Goal: Information Seeking & Learning: Find specific fact

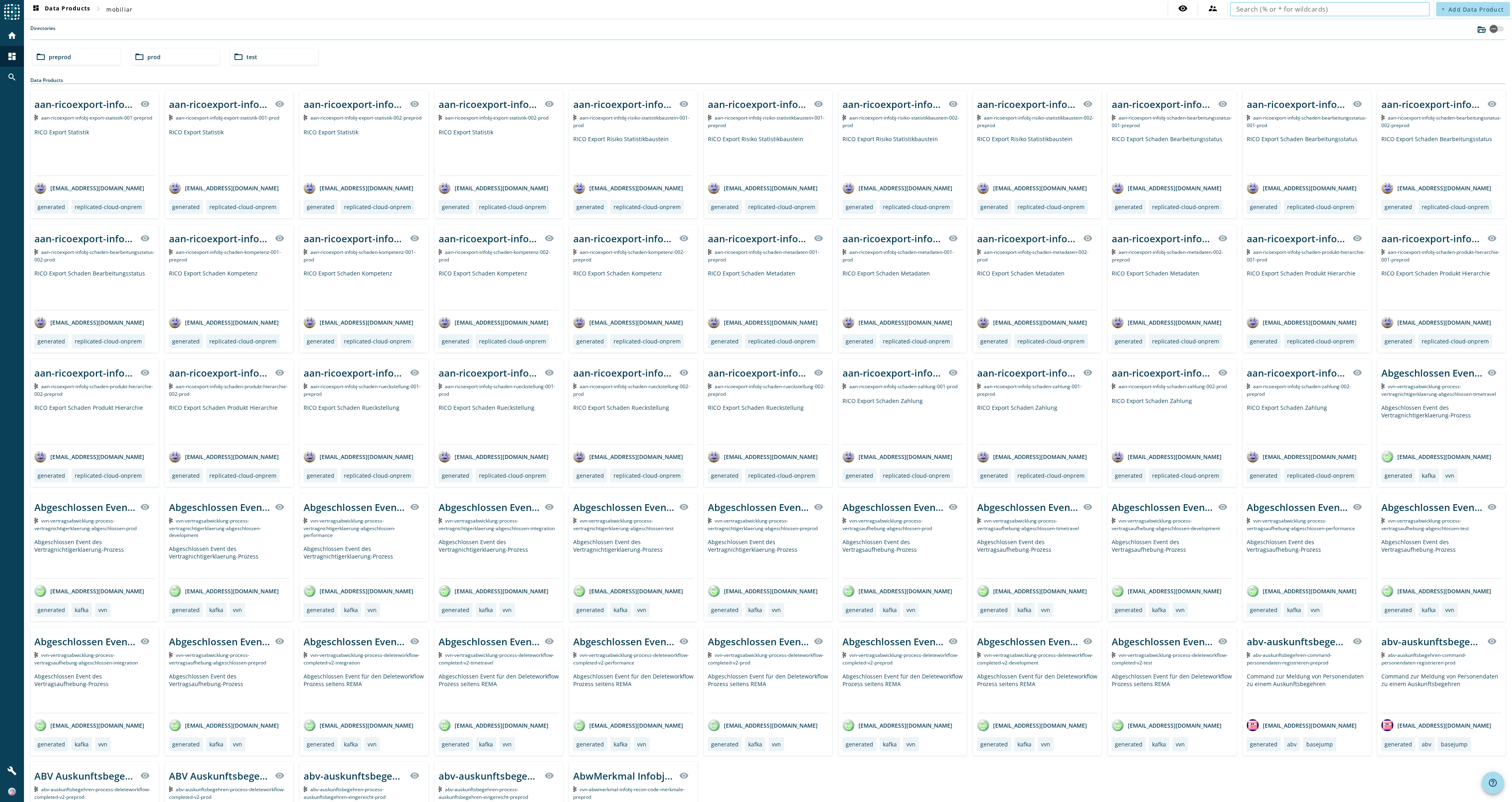
click at [1282, 8] on input "text" at bounding box center [1330, 9] width 187 height 10
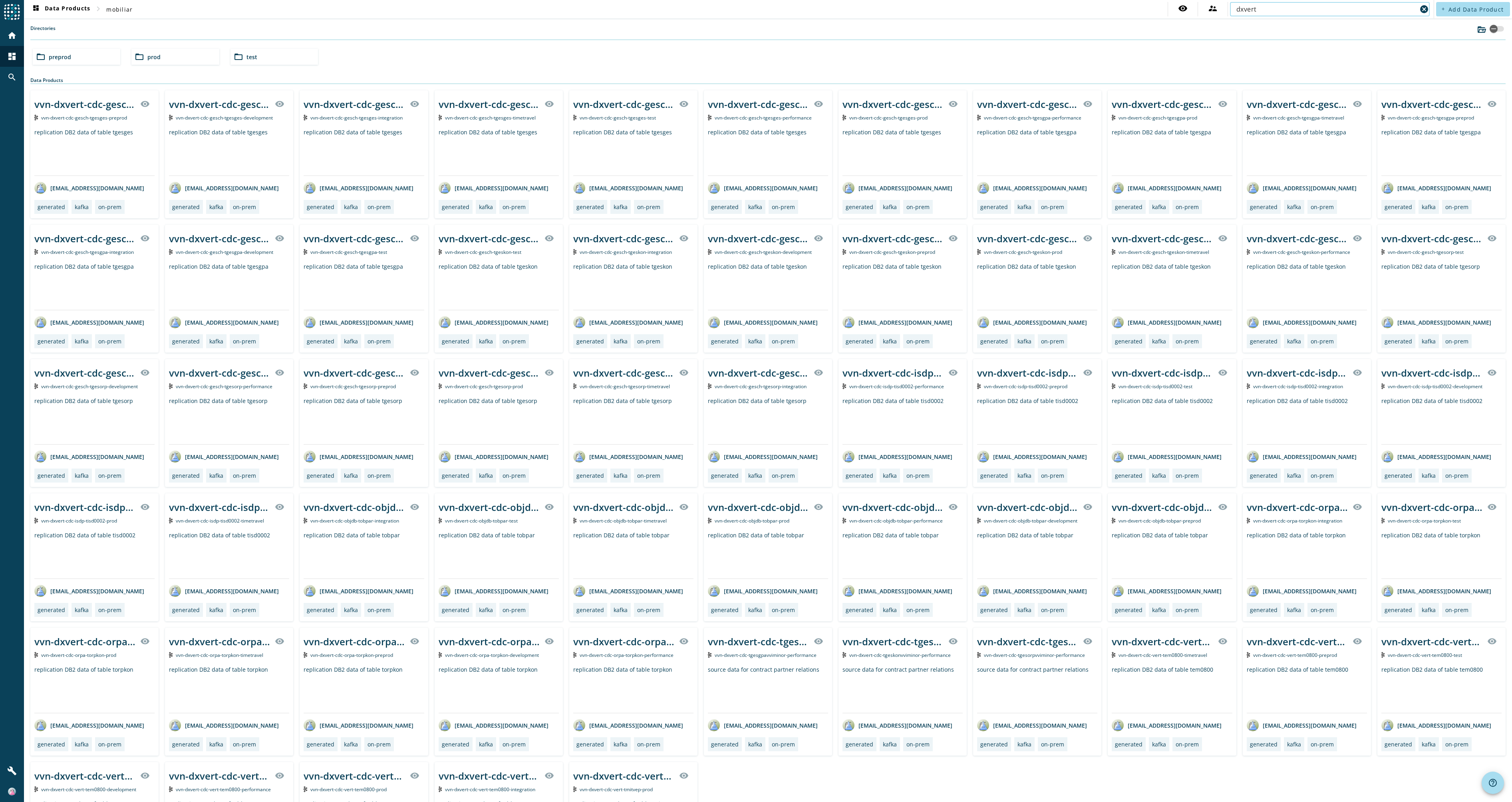
click at [1269, 10] on input "dxvert" at bounding box center [1326, 9] width 180 height 10
click at [83, 58] on div "folder_open preprod" at bounding box center [76, 56] width 87 height 16
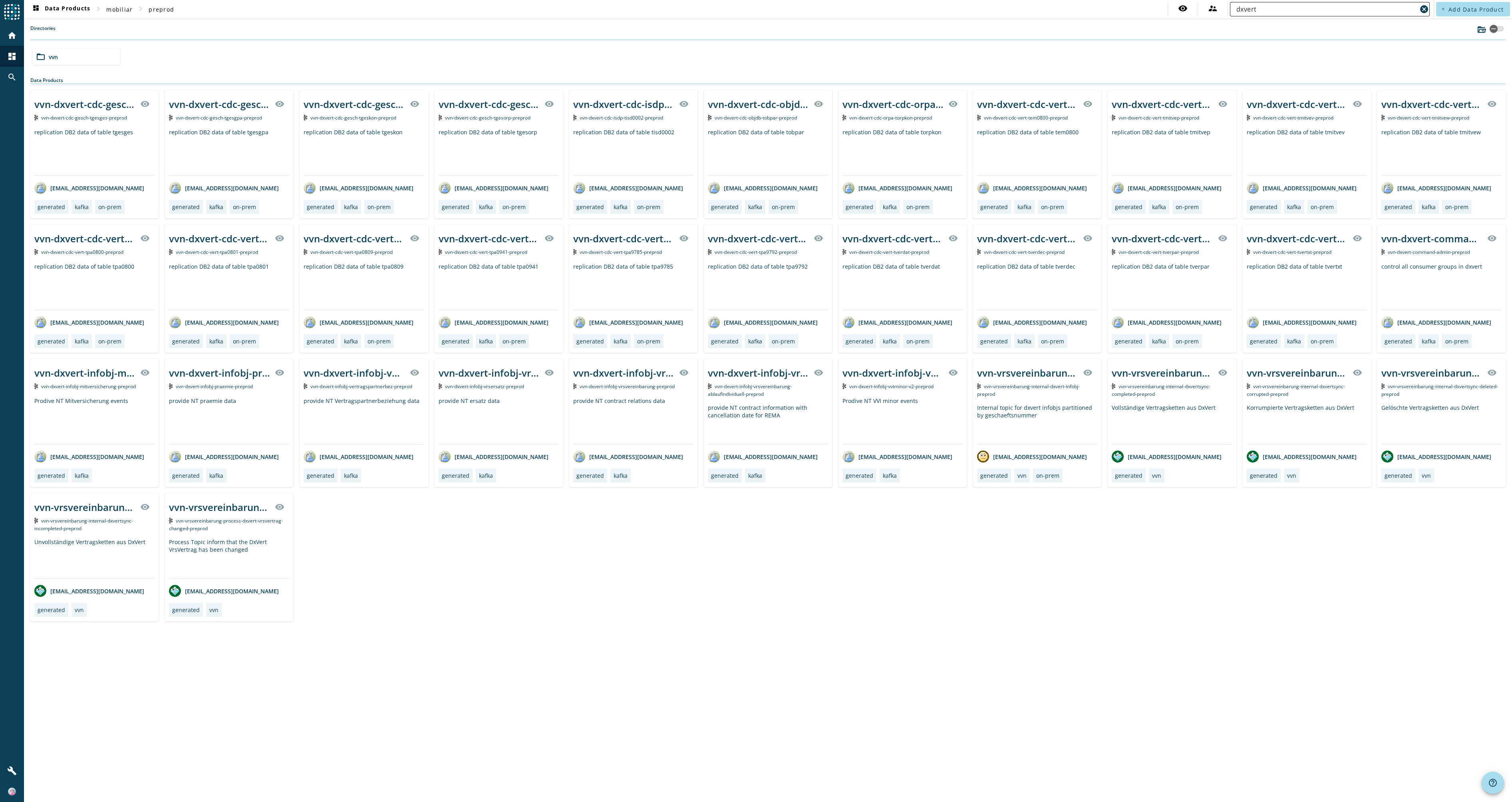
click at [1280, 9] on input "dxvert" at bounding box center [1326, 9] width 180 height 10
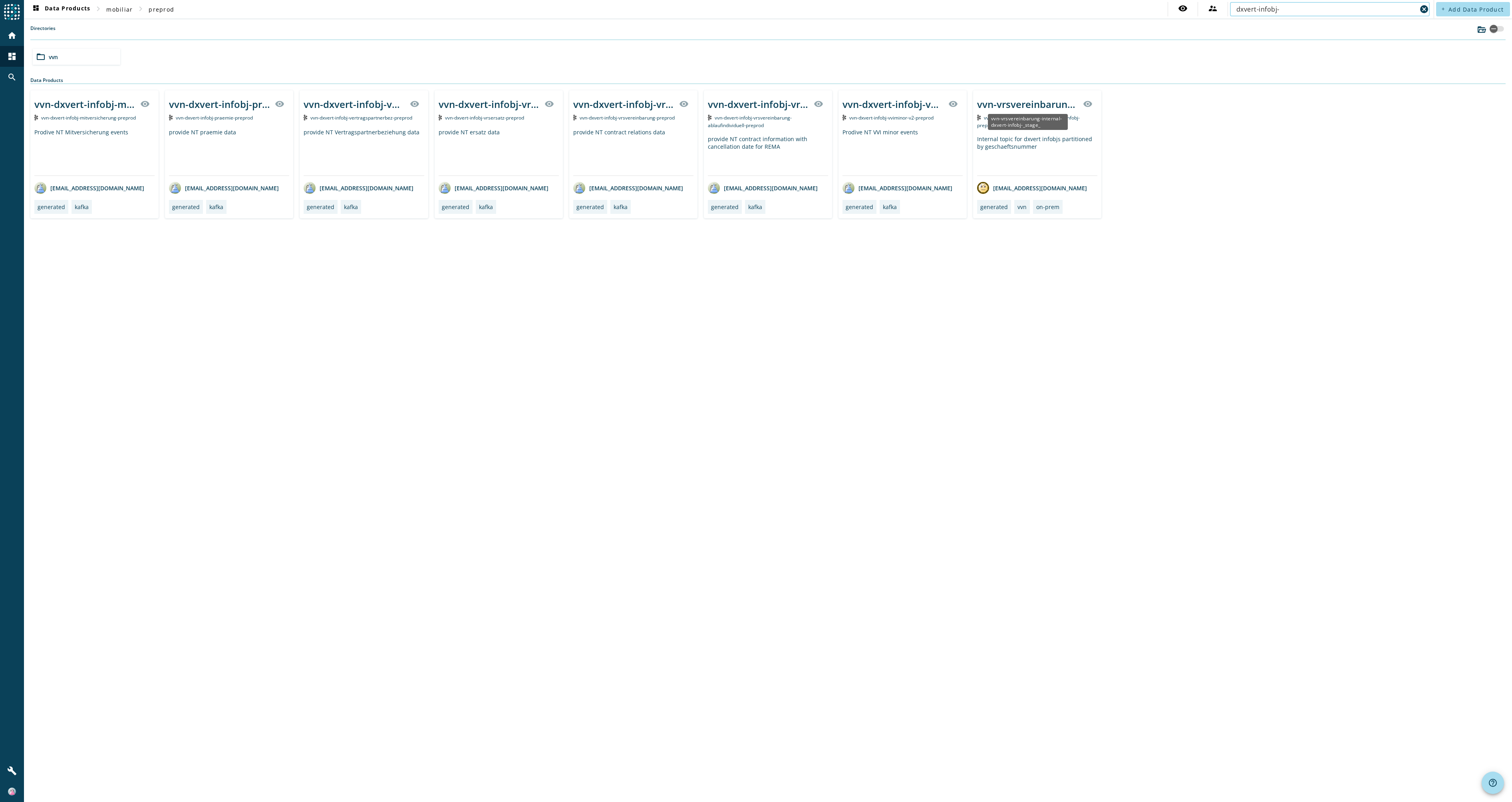
type input "dxvert-infobj-"
click at [1031, 103] on div "vvn-vrsvereinbarung-internal-dxvert-infobj-_stage_" at bounding box center [1028, 104] width 101 height 13
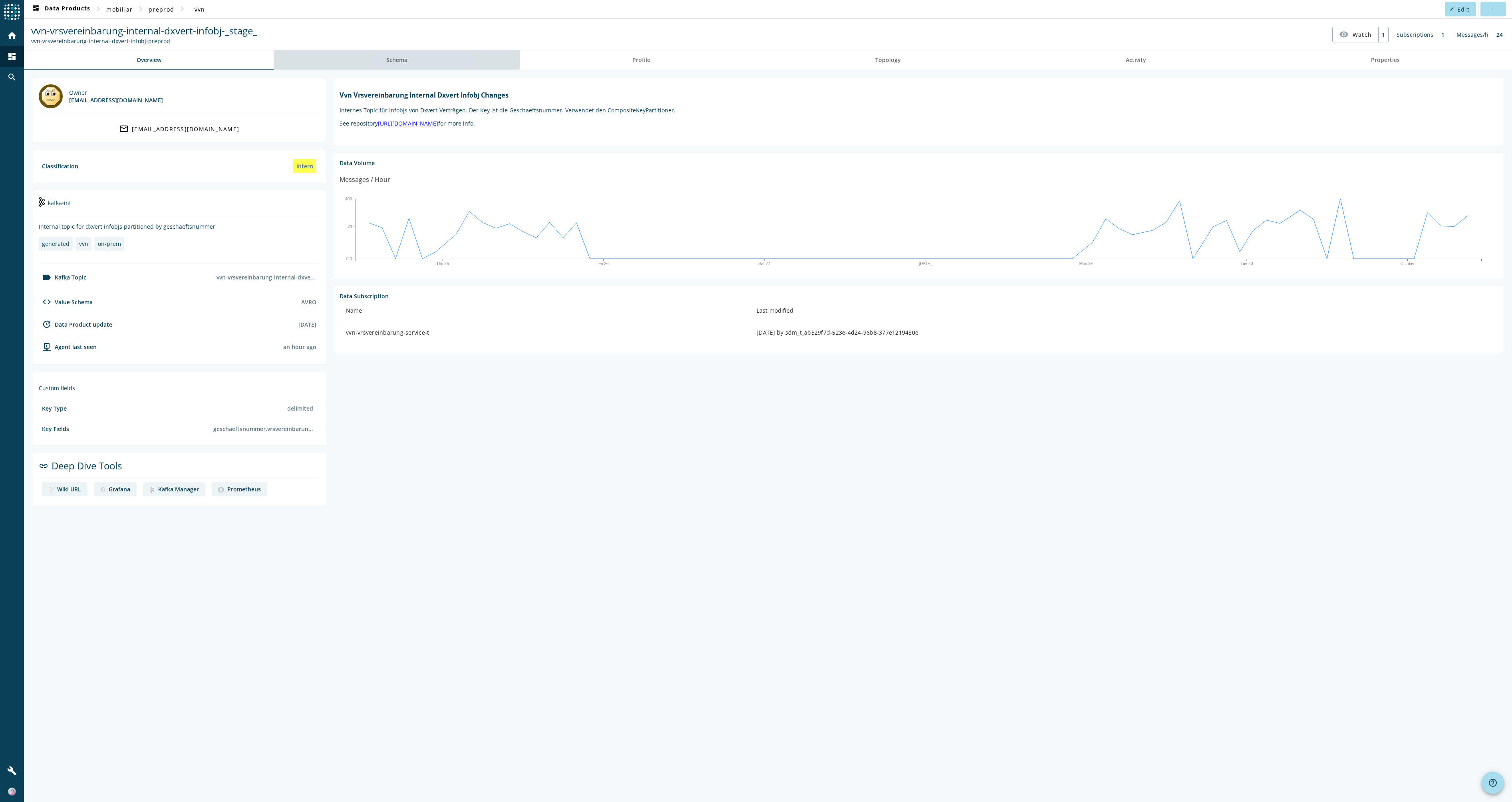
click at [396, 60] on span "Schema" at bounding box center [397, 60] width 21 height 5
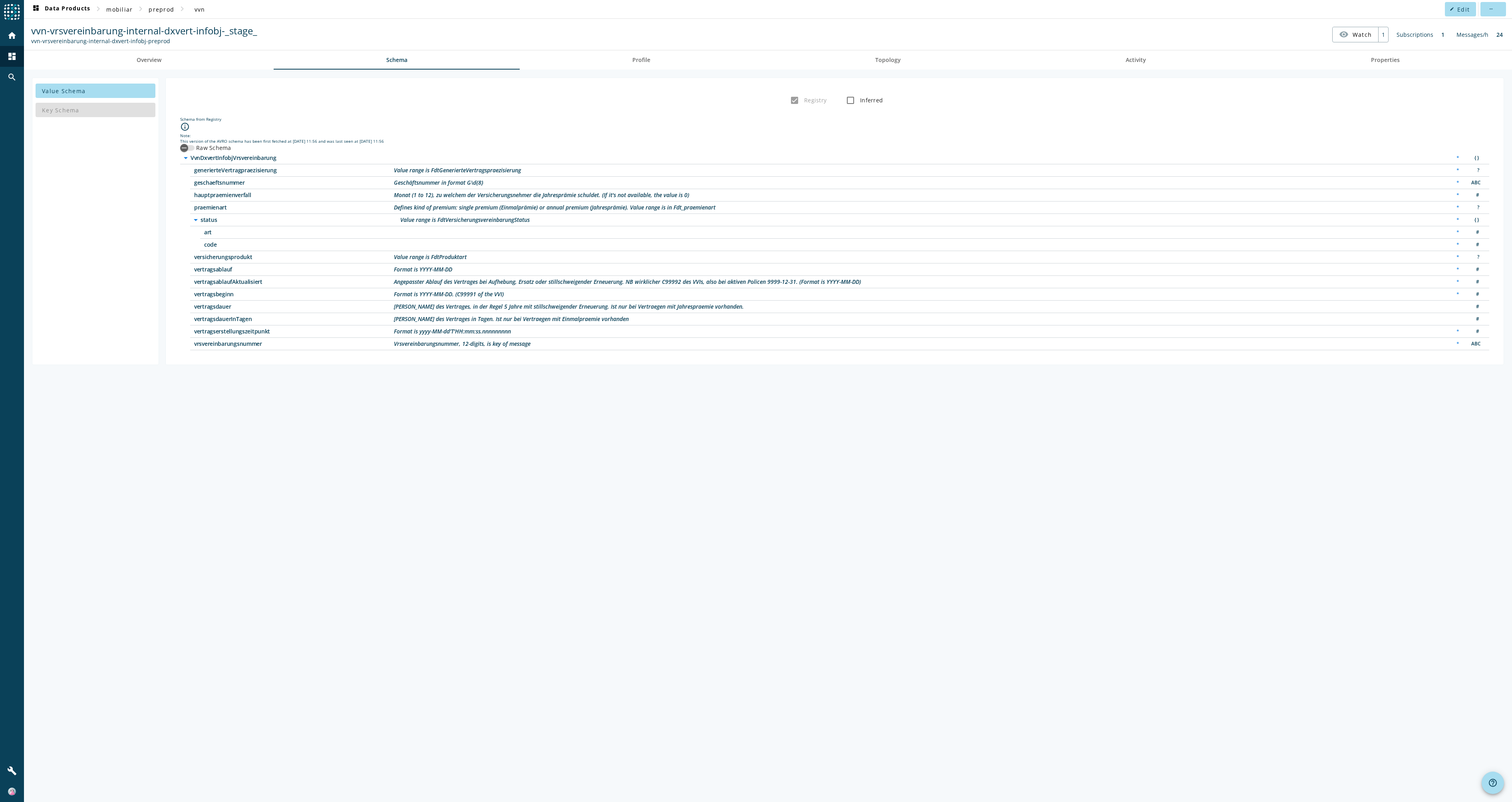
click at [346, 219] on span "status" at bounding box center [300, 220] width 200 height 5
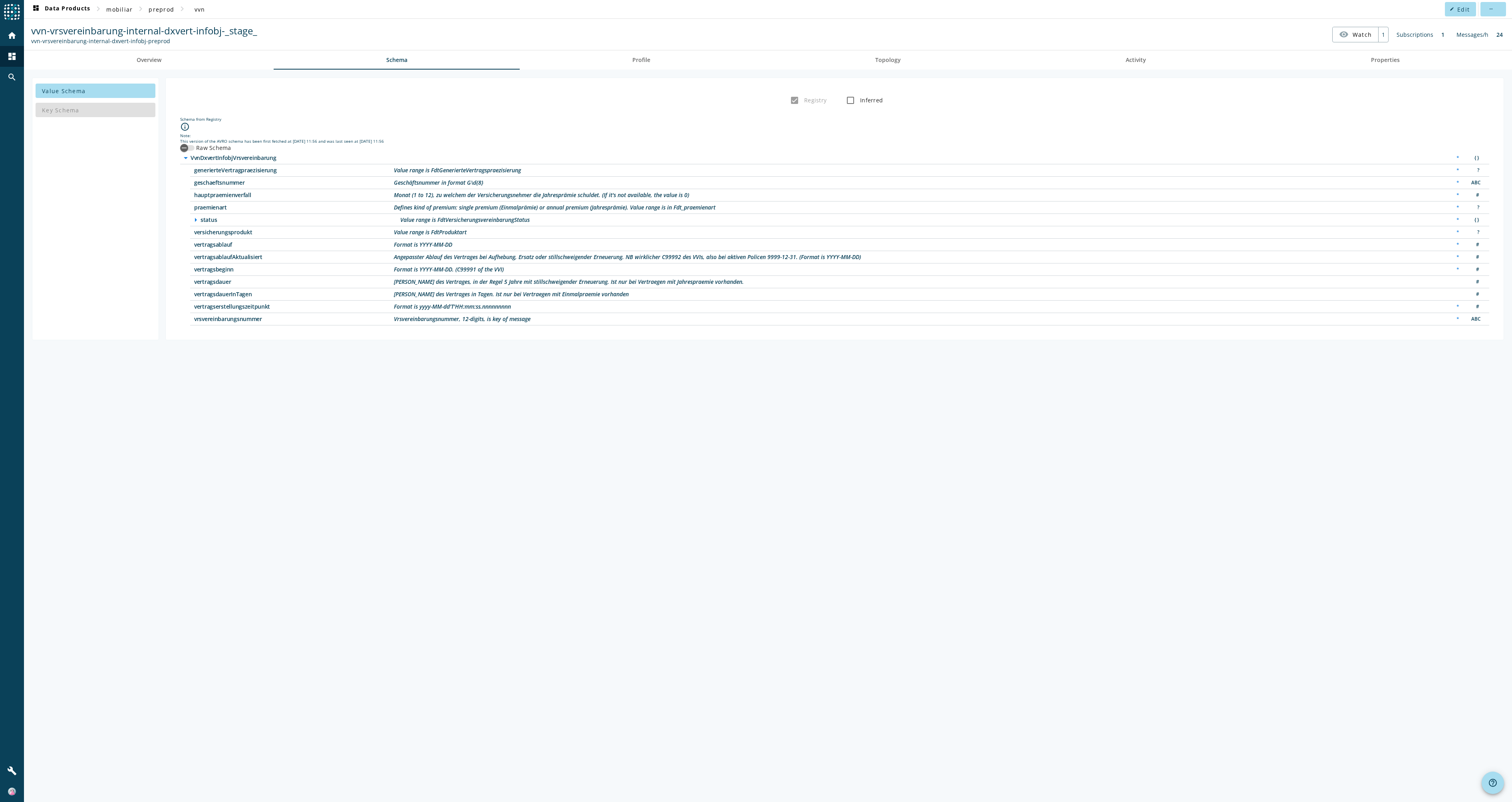
click at [346, 219] on span "status" at bounding box center [300, 220] width 200 height 5
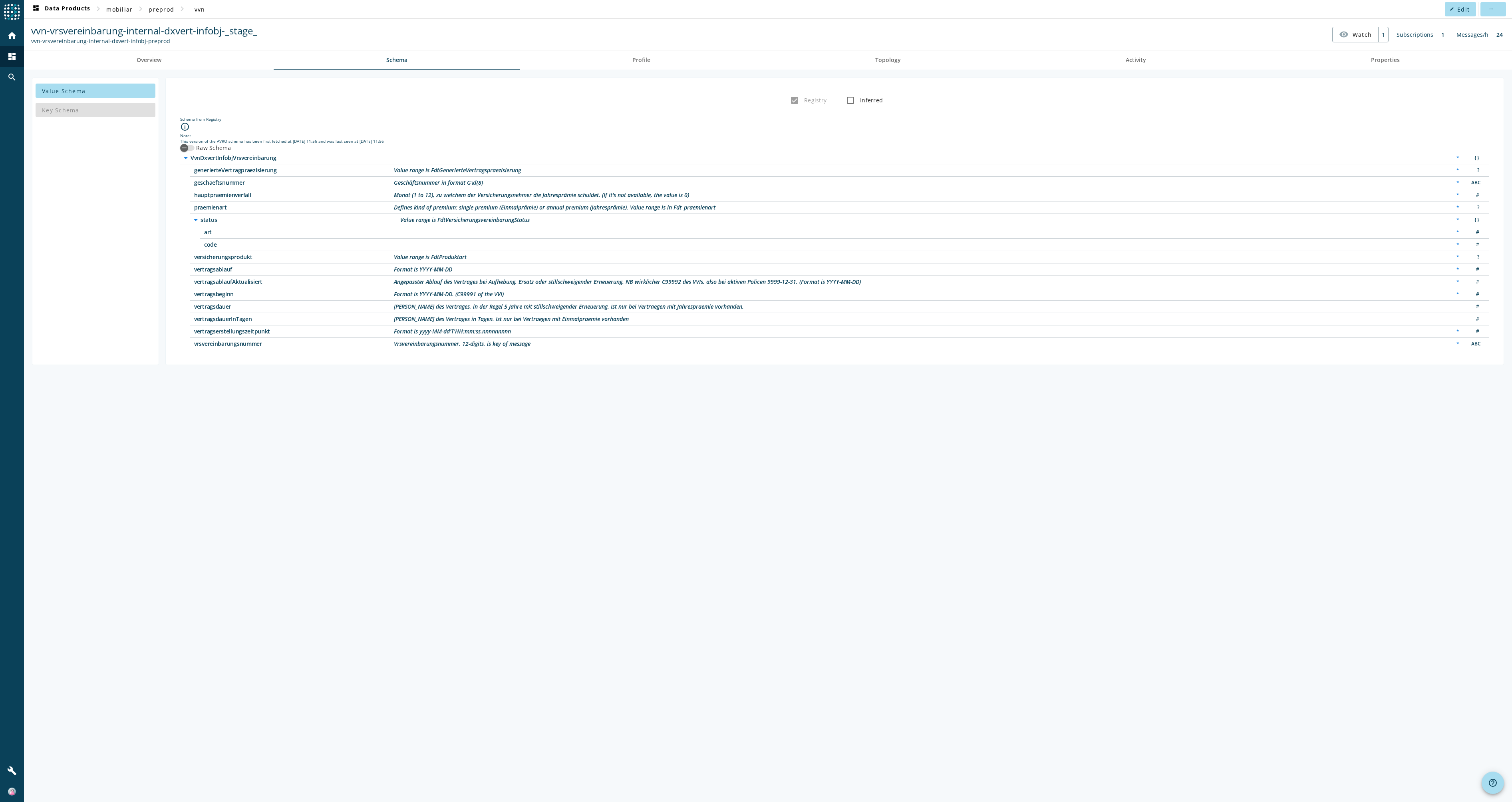
click at [216, 147] on label "Raw Schema" at bounding box center [213, 147] width 37 height 8
click at [195, 147] on button "Raw Schema" at bounding box center [187, 148] width 14 height 5
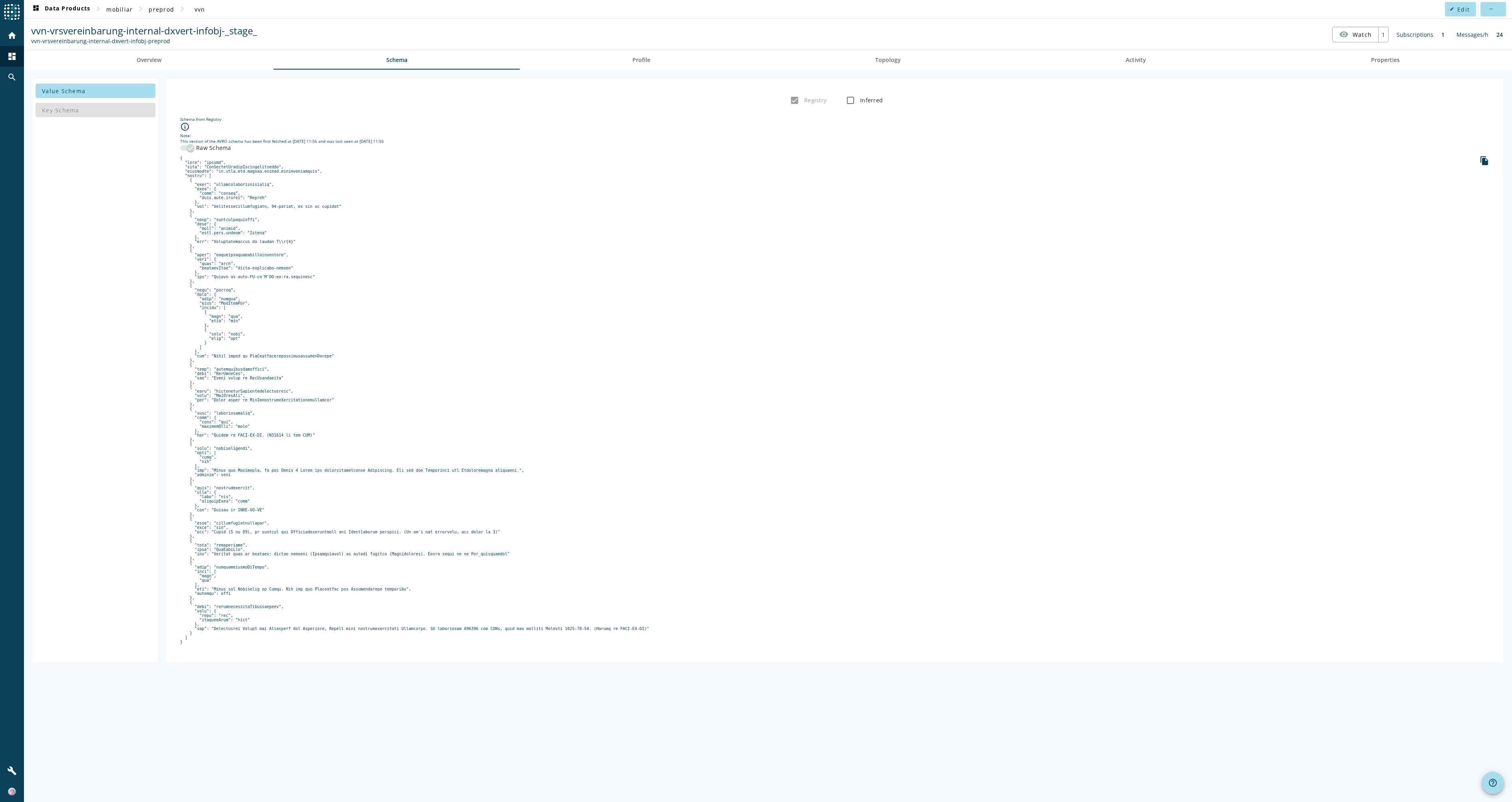
click at [413, 182] on pre at bounding box center [835, 400] width 1310 height 488
click at [291, 374] on pre at bounding box center [835, 400] width 1310 height 488
click at [274, 31] on nav "vvn-vrsvereinbarung-internal-dxvert-infobj-_stage_ vvn-vrsvereinbarung-internal…" at bounding box center [768, 34] width 1482 height 25
drag, startPoint x: 33, startPoint y: 33, endPoint x: 223, endPoint y: 33, distance: 190.0
click at [223, 33] on span "vvn-vrsvereinbarung-internal-dxvert-infobj-_stage_" at bounding box center [143, 30] width 226 height 13
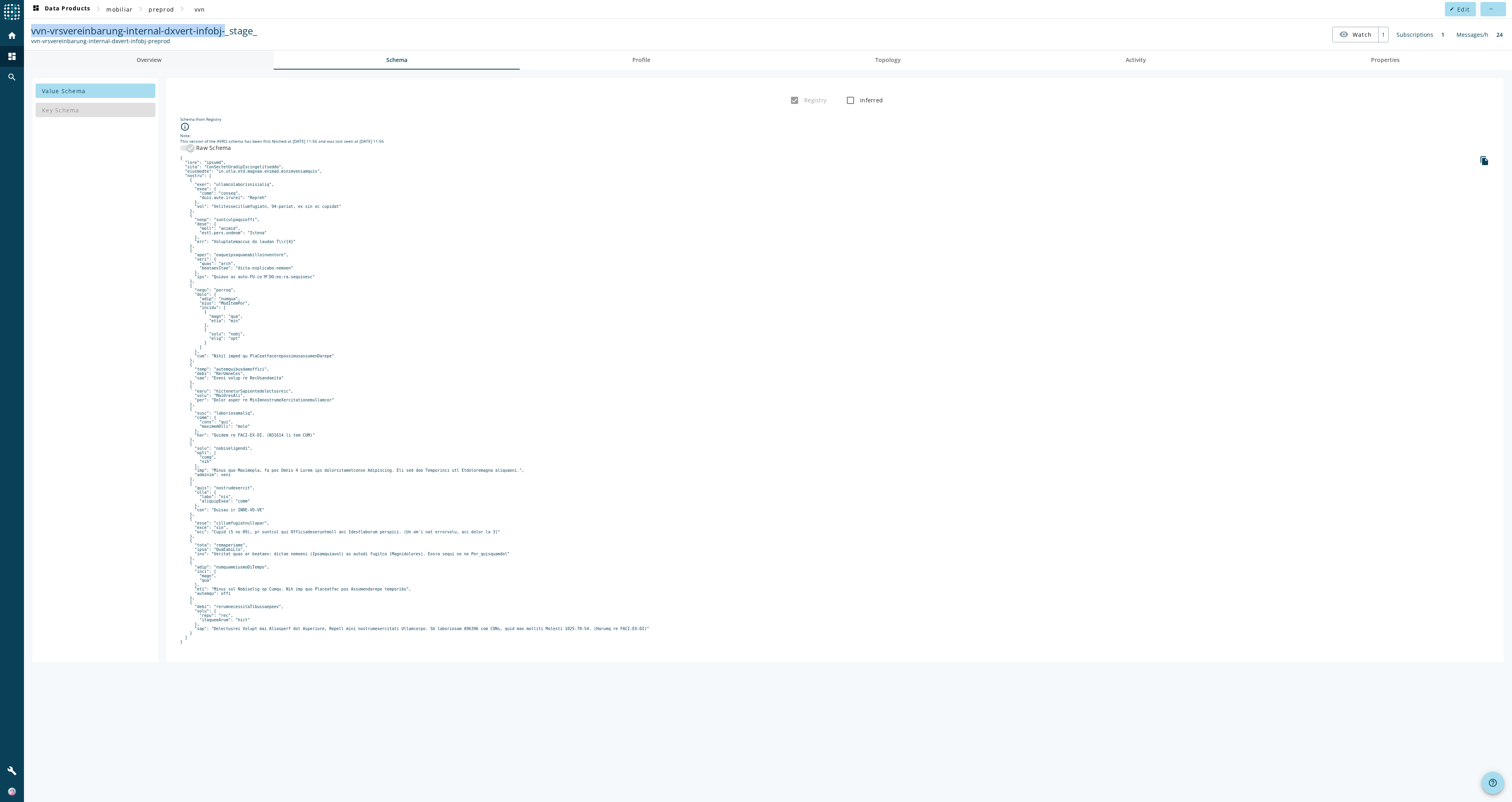
copy span "vvn-vrsvereinbarung-internal-dxvert-infobj-"
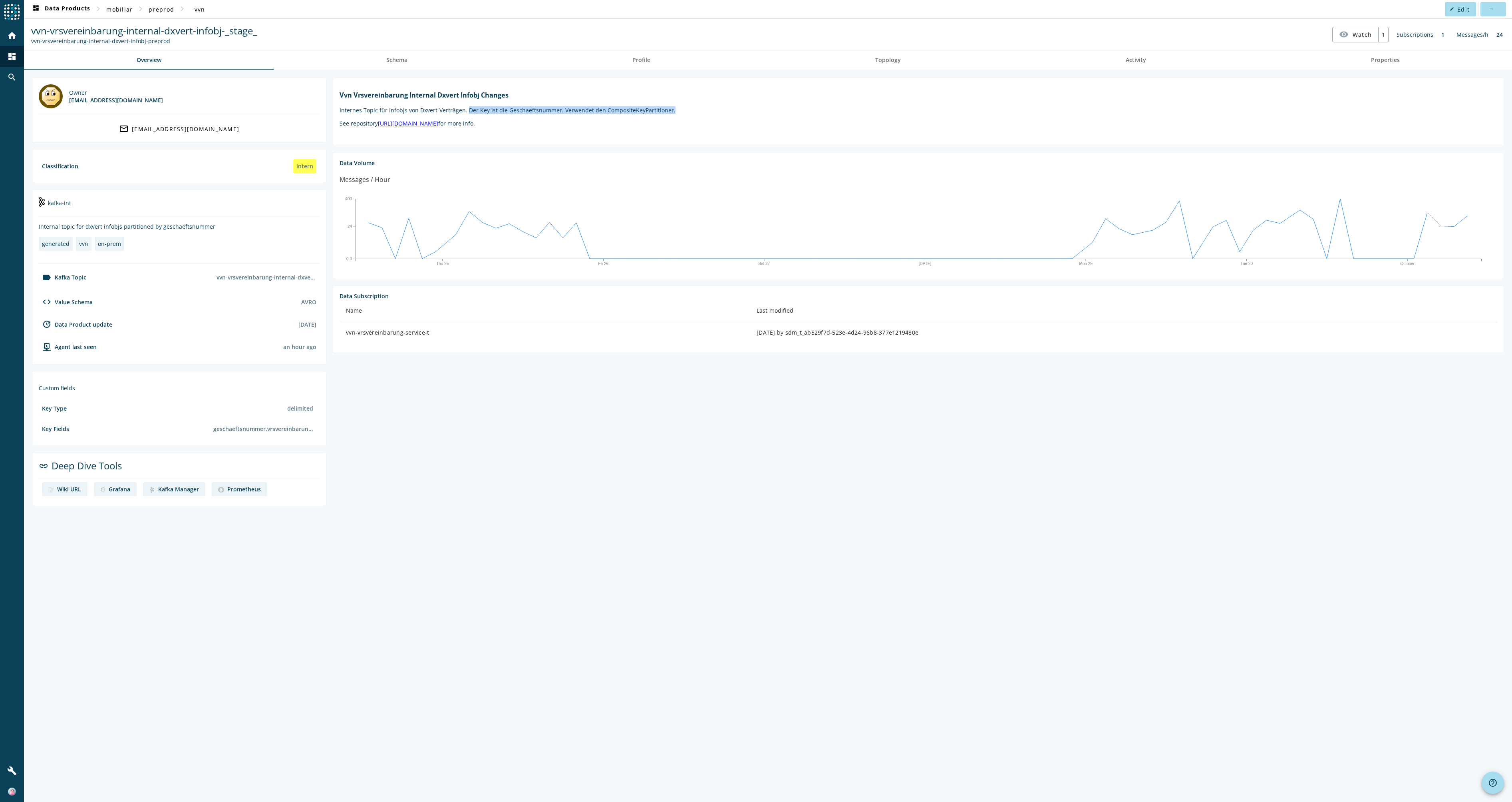
drag, startPoint x: 466, startPoint y: 118, endPoint x: 682, endPoint y: 115, distance: 216.0
click at [682, 114] on p "Internes Topic für Infobjs von Dxvert-Verträgen. Der Key ist die Geschaeftsnumm…" at bounding box center [919, 110] width 1158 height 8
drag, startPoint x: 682, startPoint y: 115, endPoint x: 678, endPoint y: 117, distance: 4.5
click at [678, 114] on p "Internes Topic für Infobjs von Dxvert-Verträgen. Der Key ist die Geschaeftsnumm…" at bounding box center [919, 110] width 1158 height 8
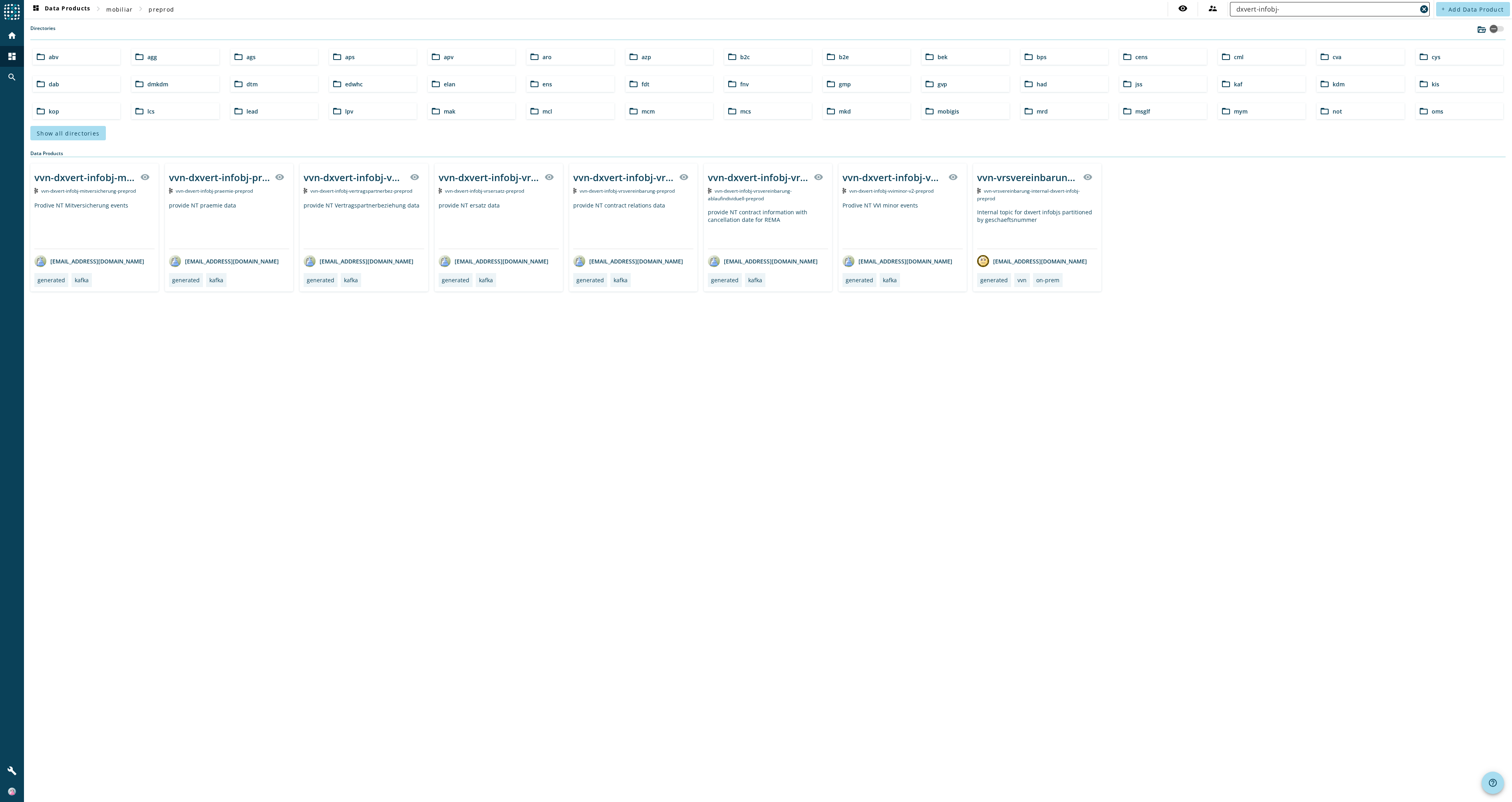
click at [1317, 5] on input "dxvert-infobj-" at bounding box center [1326, 9] width 180 height 10
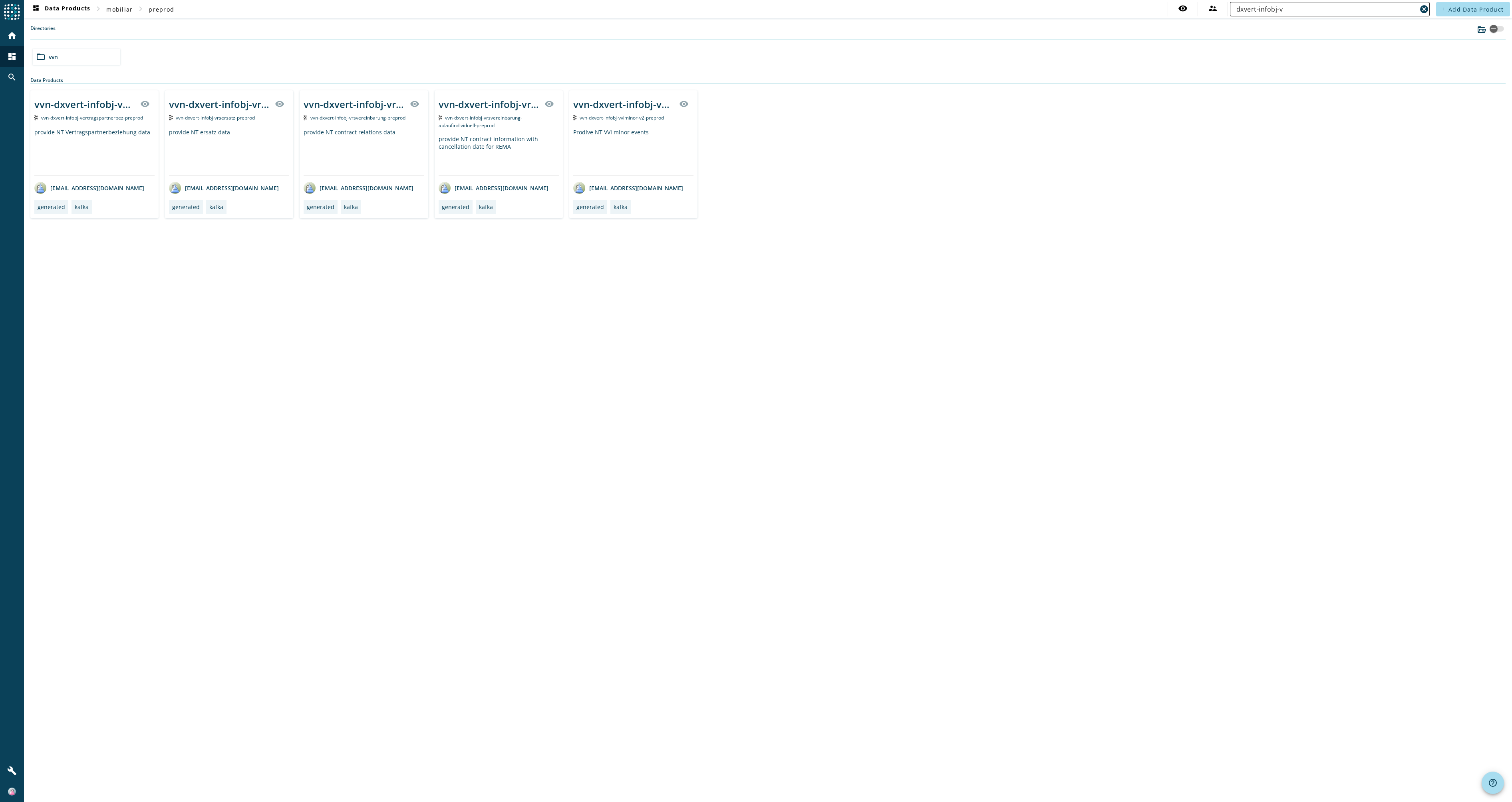
click at [1317, 16] on div "dxvert-infobj-v" at bounding box center [1326, 9] width 180 height 14
click at [1314, 12] on input "dxvert-infobj-v" at bounding box center [1326, 9] width 180 height 10
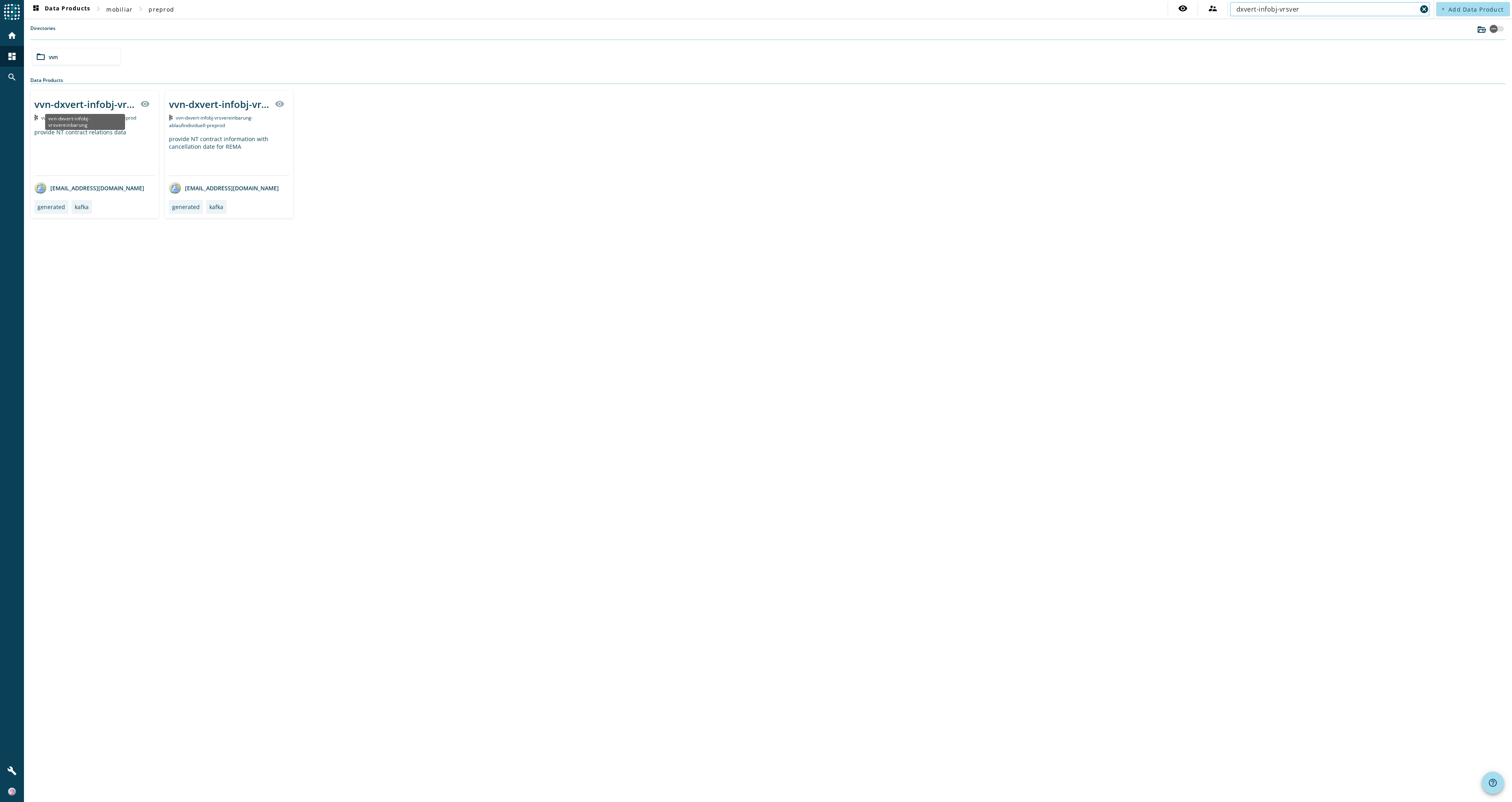
type input "dxvert-infobj-vrsver"
click at [95, 105] on div "vvn-dxvert-infobj-vrsvereinbarung" at bounding box center [84, 104] width 101 height 13
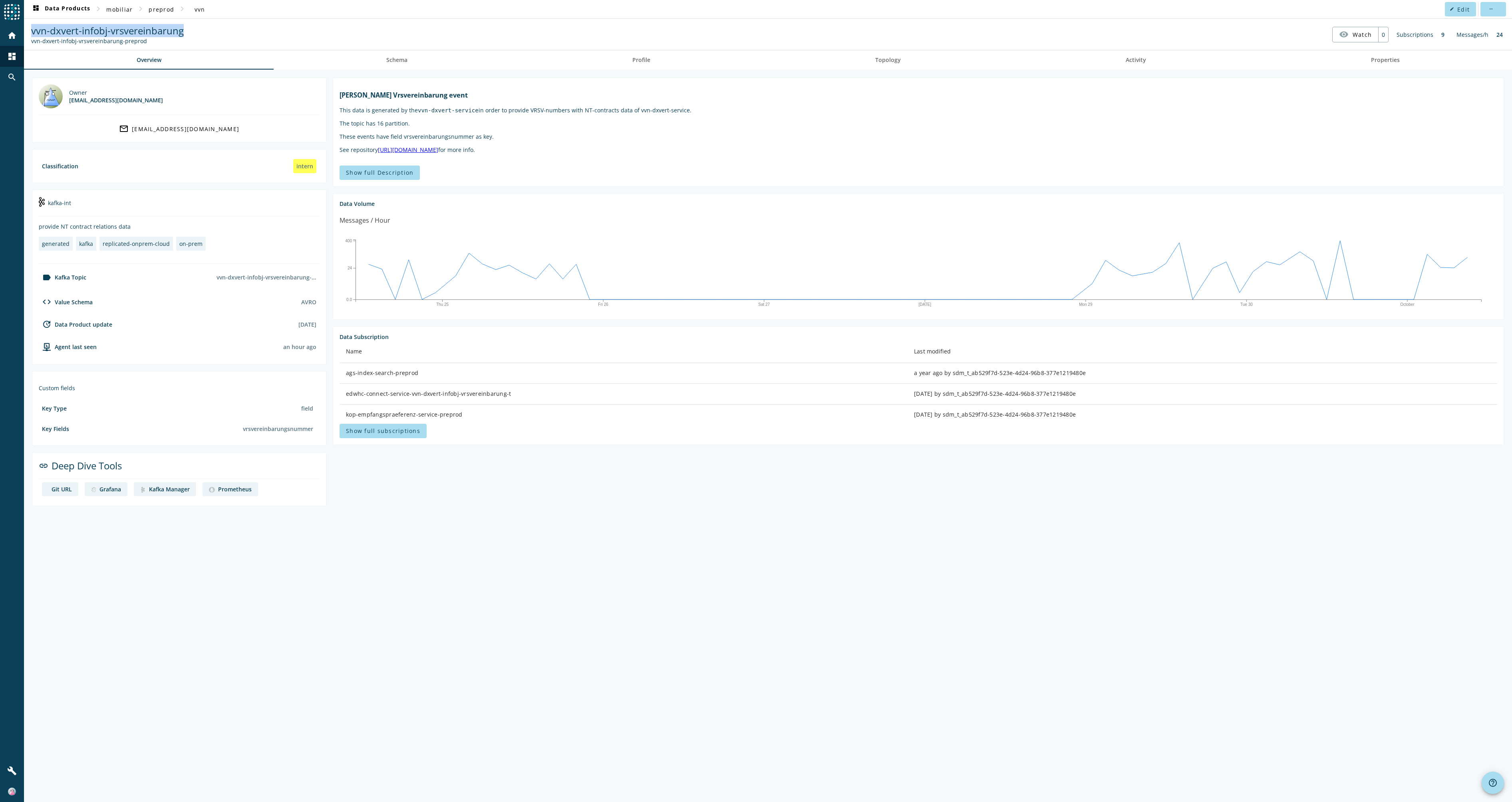
drag, startPoint x: 210, startPoint y: 28, endPoint x: 31, endPoint y: 31, distance: 179.0
click at [31, 31] on nav "vvn-dxvert-infobj-vrsvereinbarung vvn-dxvert-infobj-vrsvereinbarung-preprod vis…" at bounding box center [768, 34] width 1482 height 25
copy span "vvn-dxvert-infobj-vrsvereinbarung"
